Goal: Information Seeking & Learning: Learn about a topic

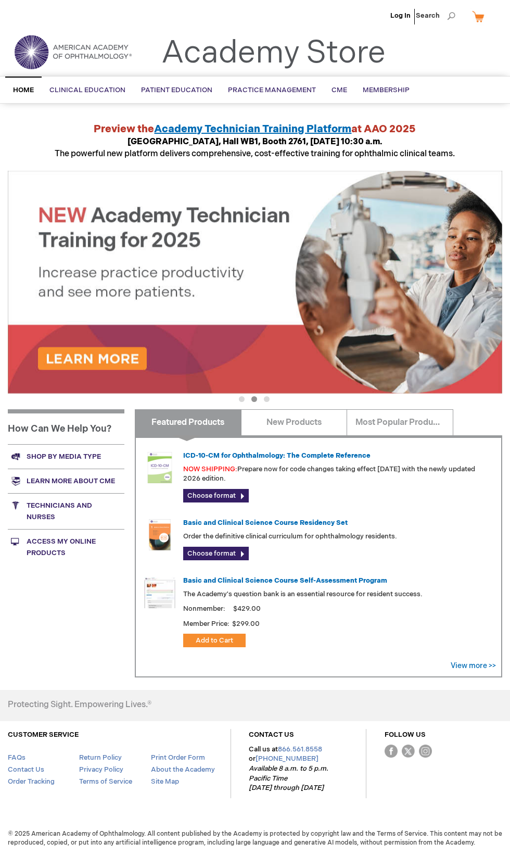
click at [209, 44] on link "Academy Store" at bounding box center [273, 52] width 224 height 37
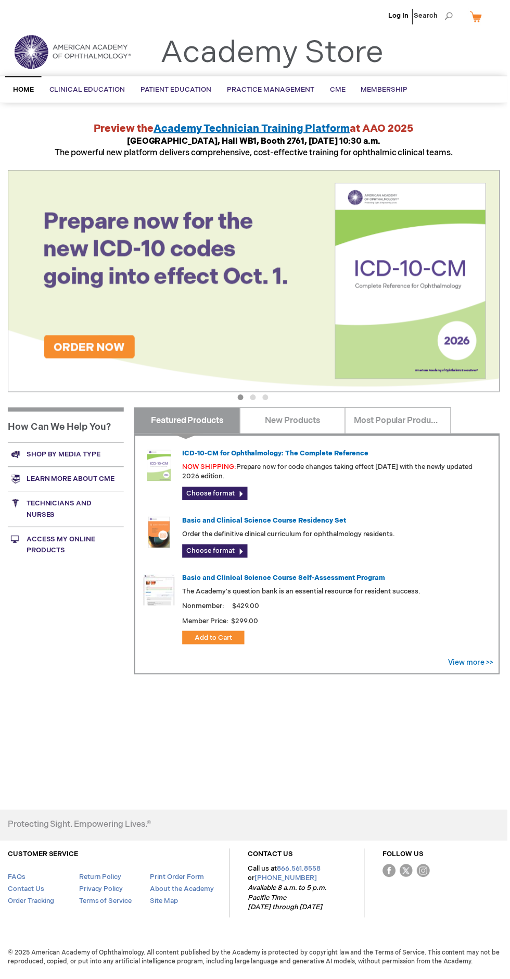
scroll to position [99, 0]
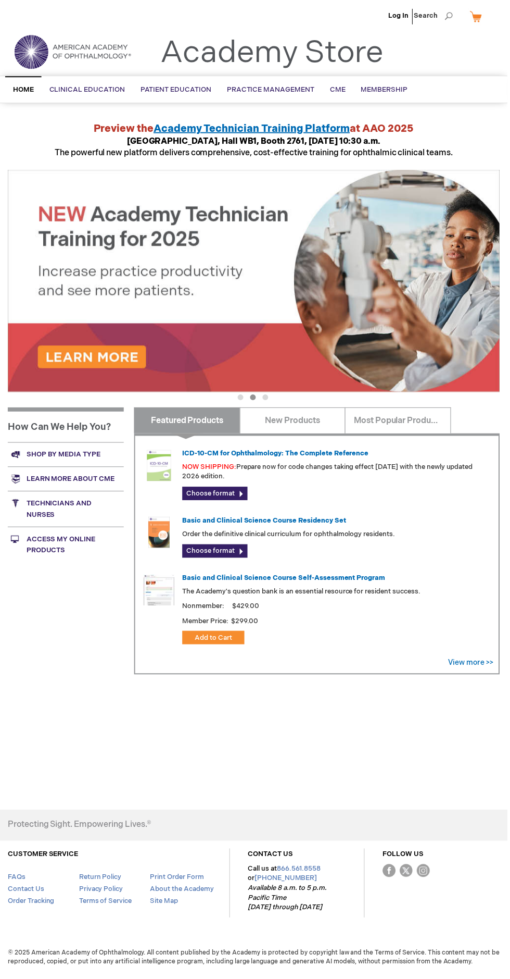
click at [412, 111] on main "Academy Store | American Academy of Ophthalmology Preview the Academy Technicia…" at bounding box center [255, 455] width 510 height 689
click at [176, 171] on img at bounding box center [255, 282] width 495 height 223
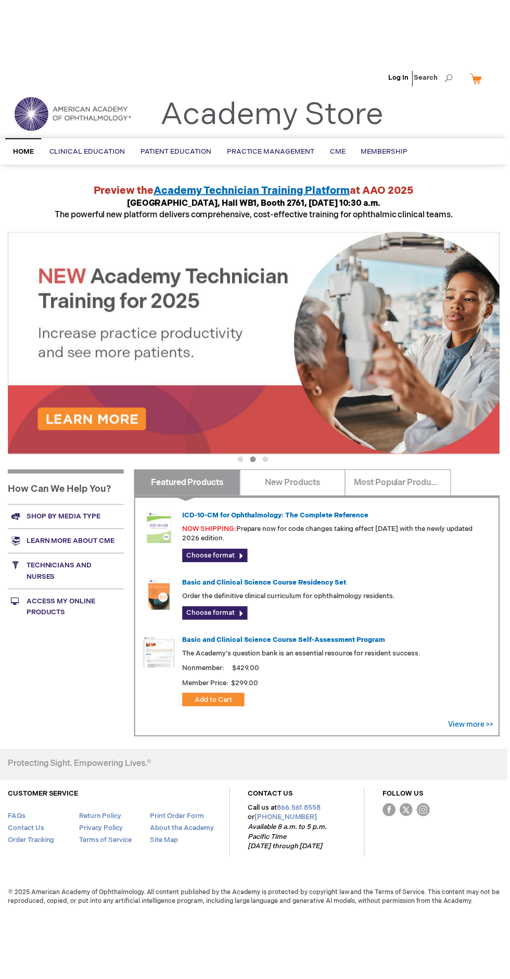
scroll to position [0, 0]
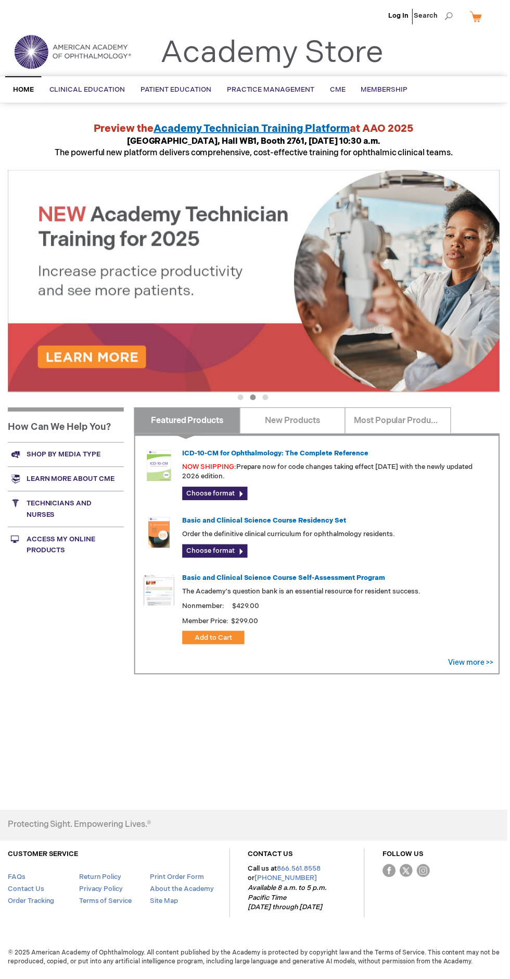
click at [32, 49] on img at bounding box center [72, 51] width 125 height 37
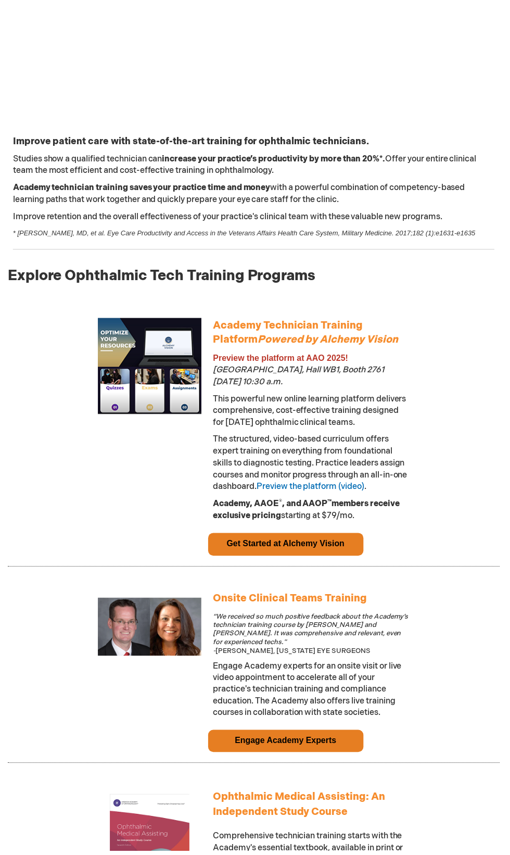
scroll to position [319, 0]
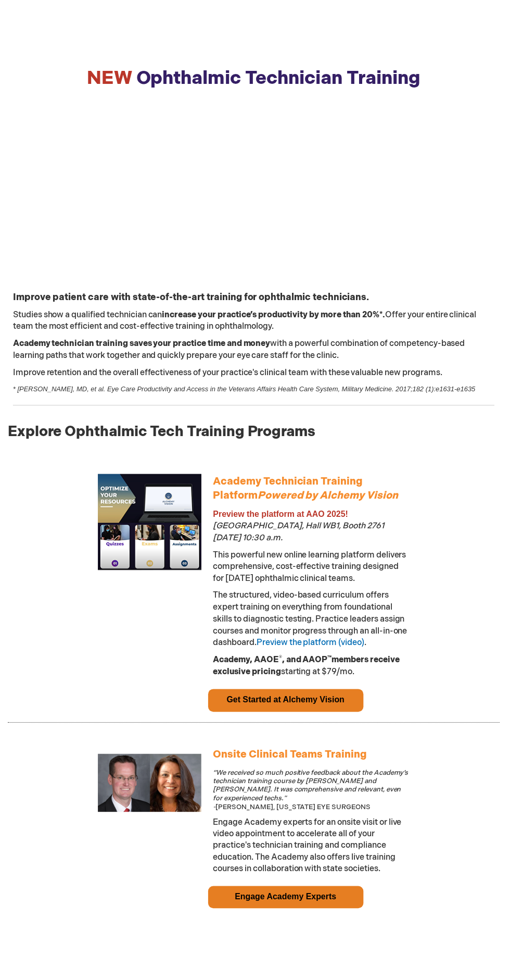
scroll to position [215, 0]
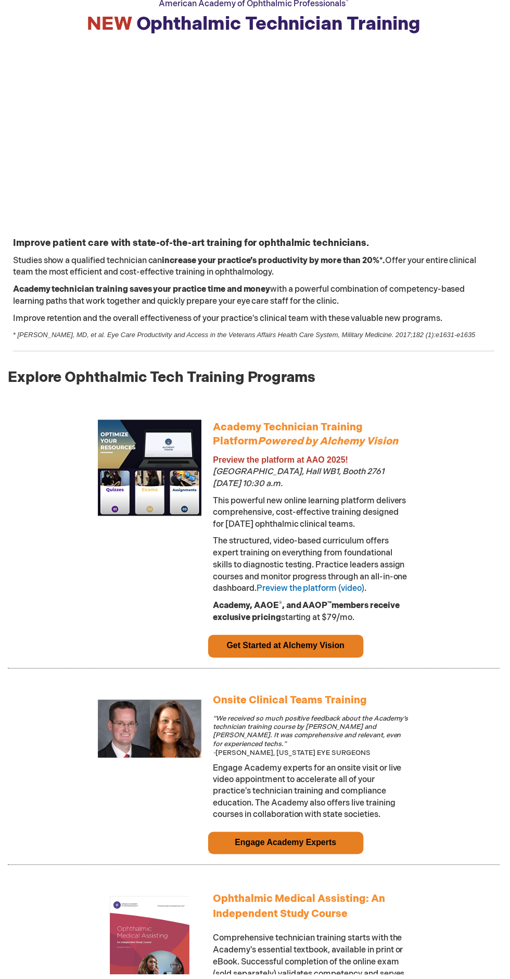
click at [252, 495] on td "Academy Technician Training Platform Powered by Alchemy Vision Preview the plat…" at bounding box center [313, 527] width 208 height 222
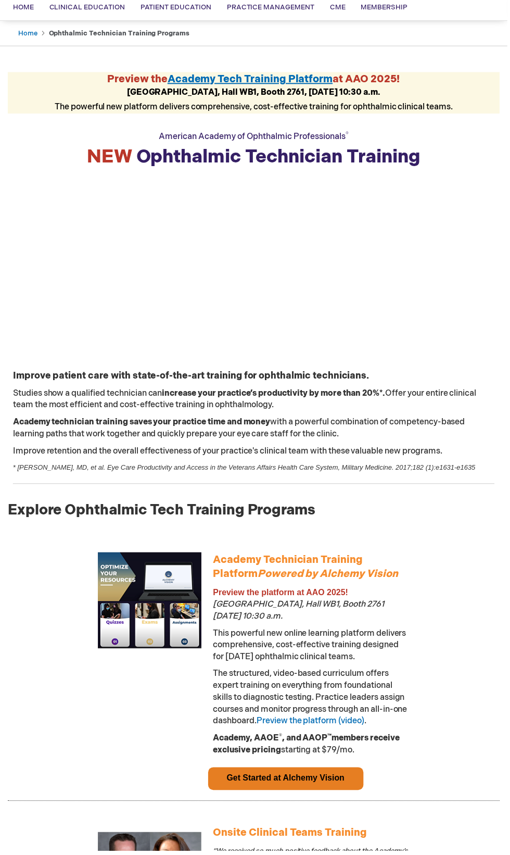
scroll to position [0, 0]
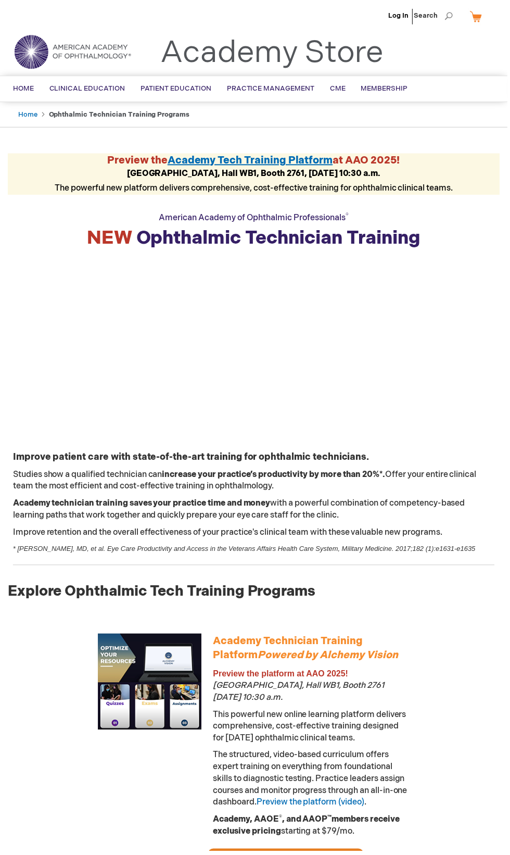
click at [178, 18] on ul "Log In Search" at bounding box center [255, 18] width 510 height 36
click at [200, 5] on ul "Log In Search" at bounding box center [255, 18] width 510 height 36
click at [249, 244] on strong "NEW Ophthalmic Technician Training" at bounding box center [254, 239] width 335 height 22
click at [426, 244] on div "American Academy of Ophthalmic Professionals ® NEW Ophthalmic Technician Traini…" at bounding box center [255, 224] width 495 height 57
click at [202, 40] on link "Academy Store" at bounding box center [273, 52] width 224 height 37
